Goal: Task Accomplishment & Management: Manage account settings

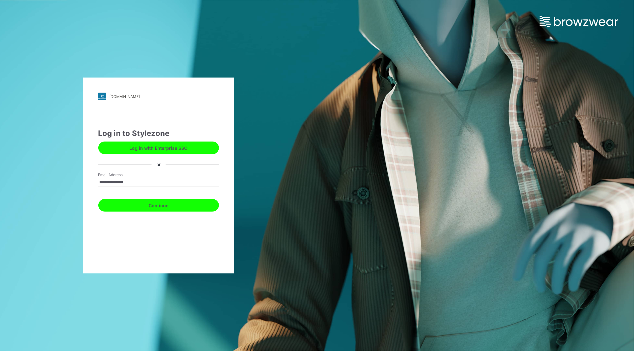
click at [155, 205] on button "Continue" at bounding box center [158, 205] width 121 height 13
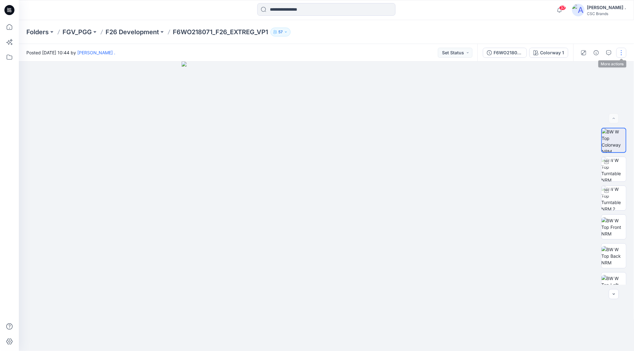
click at [618, 55] on button "button" at bounding box center [621, 53] width 10 height 10
click at [584, 82] on p "Edit" at bounding box center [581, 85] width 8 height 7
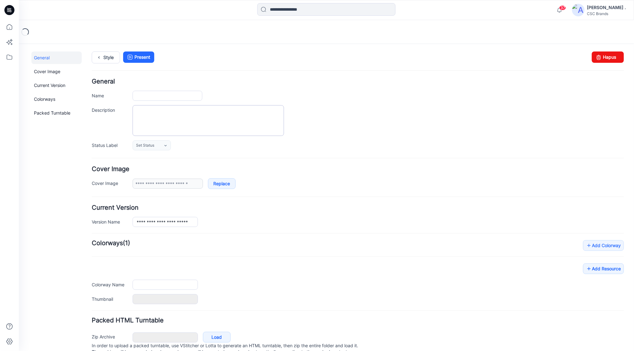
type input "**********"
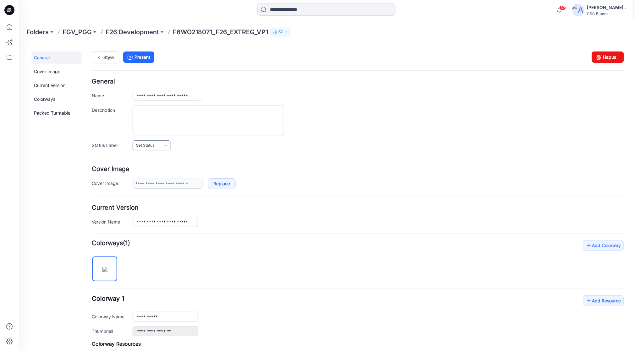
click at [153, 150] on link "Set Status" at bounding box center [151, 145] width 38 height 10
click at [154, 173] on link "Virtual Proto 1" at bounding box center [158, 172] width 48 height 13
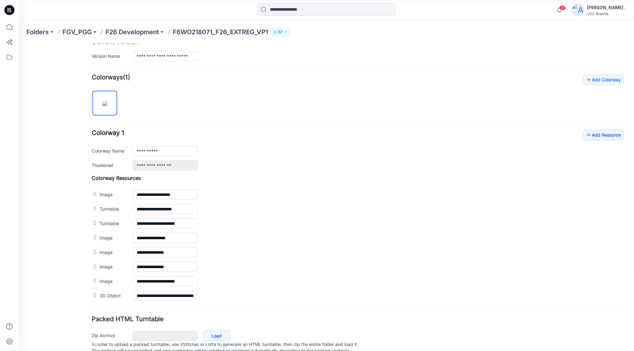
scroll to position [167, 0]
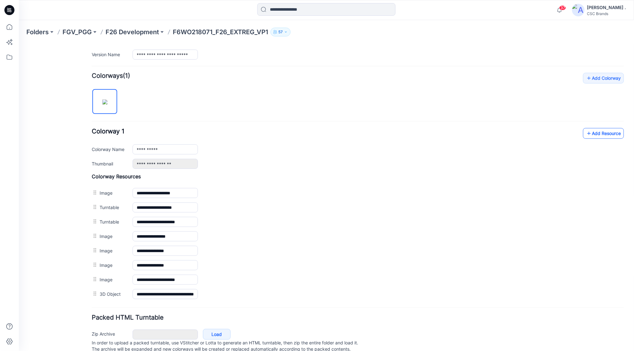
click at [601, 137] on link "Add Resource" at bounding box center [603, 133] width 41 height 11
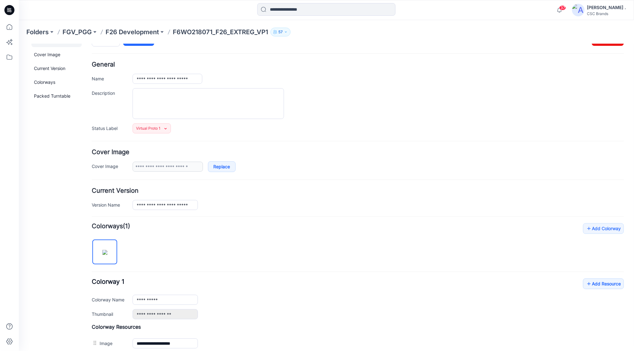
scroll to position [0, 0]
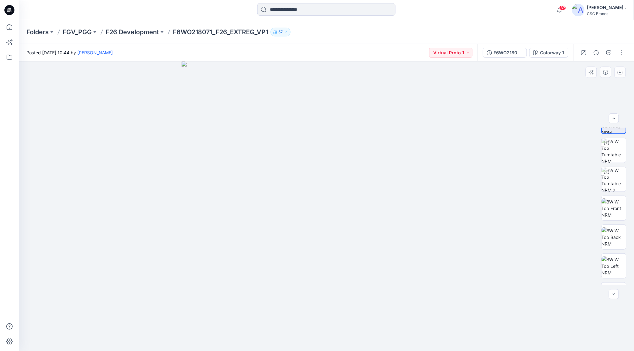
scroll to position [99, 0]
click at [566, 9] on span "37" at bounding box center [562, 7] width 7 height 5
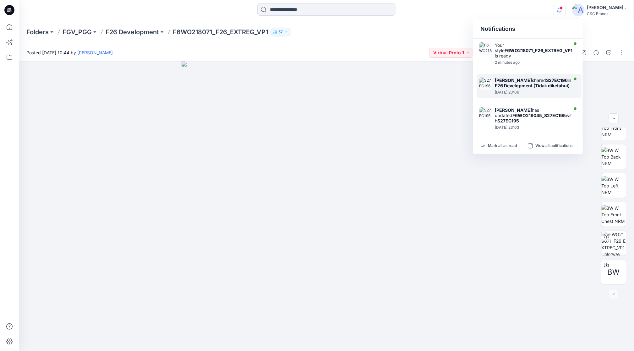
click at [521, 87] on div "Adrianne Hranko shared S27EC196 in F26 Development (Tidak diketahui)" at bounding box center [534, 83] width 78 height 11
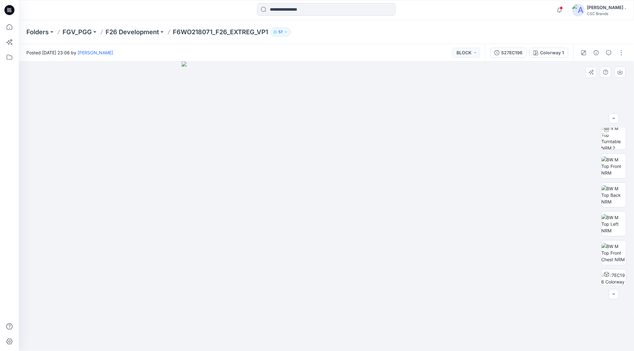
scroll to position [70, 0]
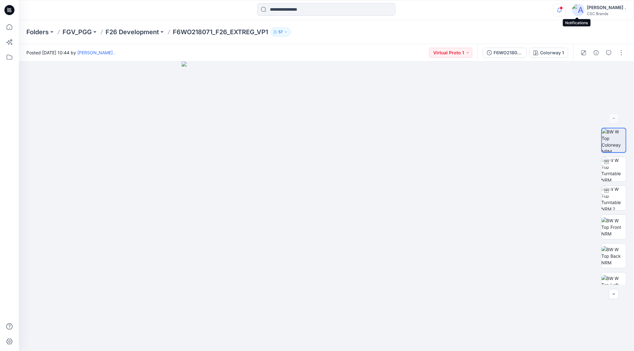
click at [565, 10] on icon "button" at bounding box center [560, 10] width 12 height 13
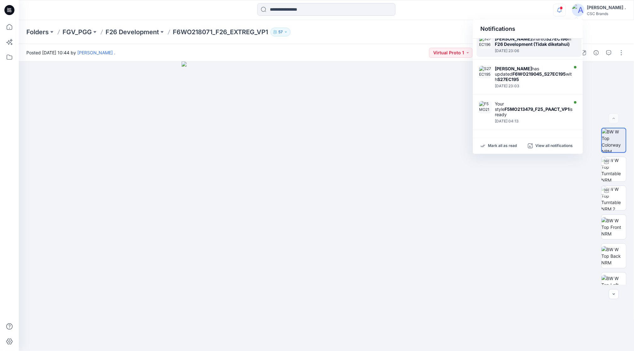
scroll to position [42, 0]
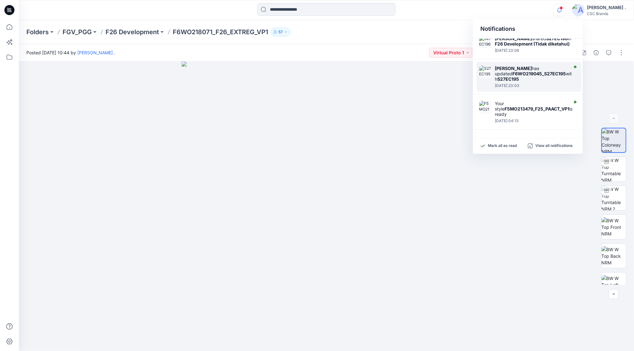
click at [528, 71] on strong "[PERSON_NAME]" at bounding box center [513, 68] width 37 height 5
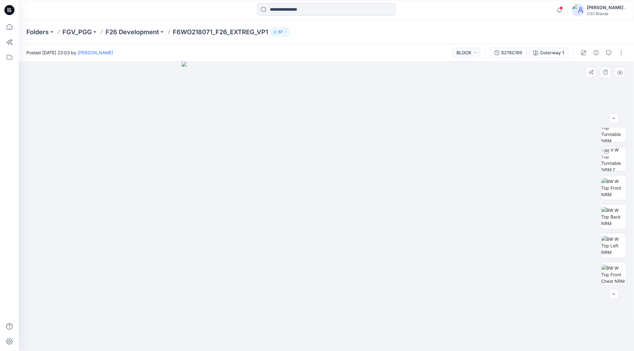
scroll to position [70, 0]
click at [614, 268] on img at bounding box center [614, 273] width 25 height 20
click at [613, 299] on div at bounding box center [614, 294] width 10 height 10
click at [614, 166] on img at bounding box center [614, 169] width 25 height 25
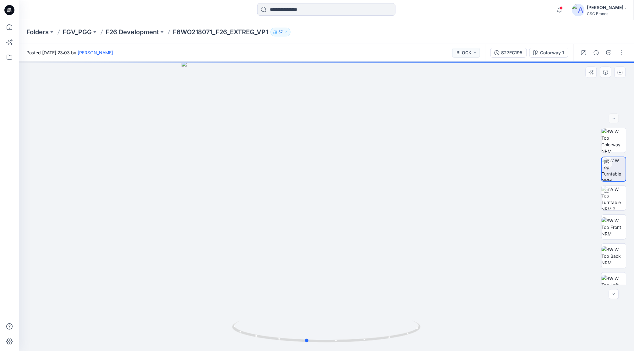
drag, startPoint x: 343, startPoint y: 243, endPoint x: 327, endPoint y: 246, distance: 16.9
click at [327, 246] on div at bounding box center [326, 207] width 615 height 290
